Goal: Information Seeking & Learning: Learn about a topic

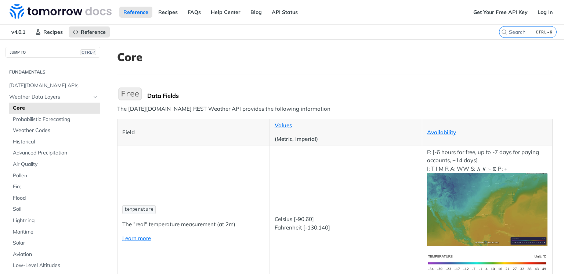
click at [262, 61] on h1 "Core" at bounding box center [335, 56] width 436 height 13
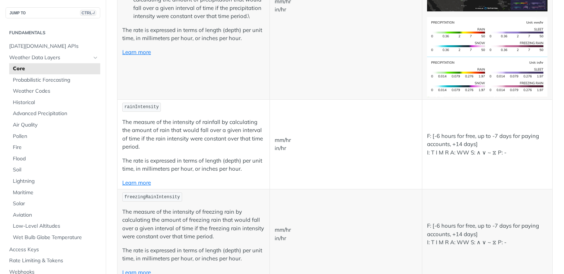
scroll to position [1440, 0]
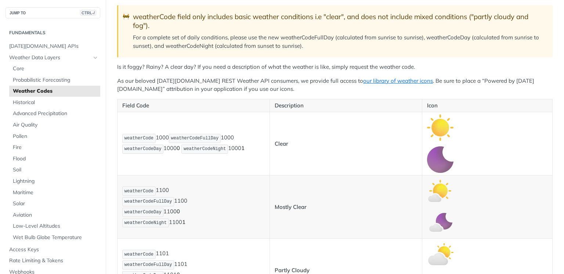
scroll to position [88, 0]
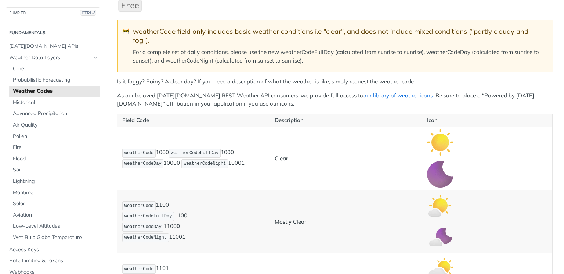
click at [363, 98] on link "our library of weather icons" at bounding box center [398, 95] width 70 height 7
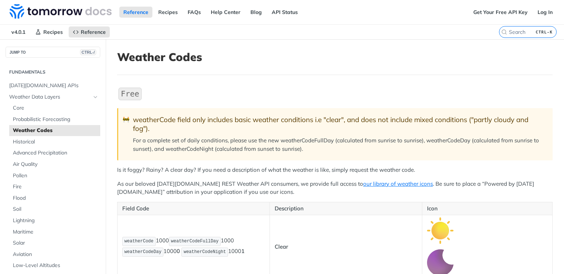
click at [299, 158] on blockquote "🚧 weatherCode field only includes basic weather conditions i.e "clear", and doe…" at bounding box center [335, 134] width 436 height 52
click at [363, 184] on link "our library of weather icons" at bounding box center [398, 183] width 70 height 7
